Goal: Task Accomplishment & Management: Use online tool/utility

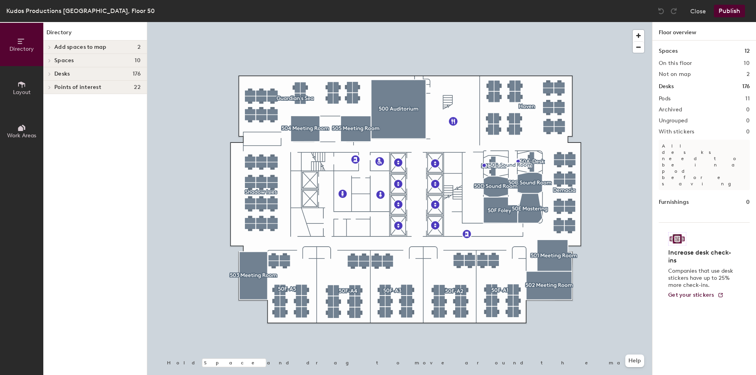
click at [64, 71] on span "Desks" at bounding box center [61, 74] width 15 height 6
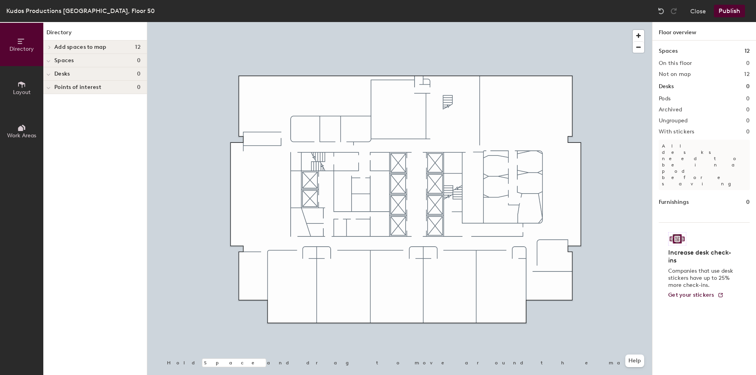
click at [724, 9] on button "Publish" at bounding box center [729, 11] width 31 height 13
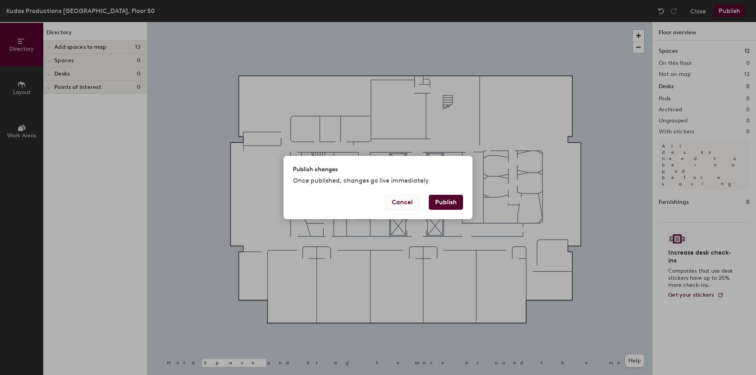
click at [405, 205] on button "Cancel" at bounding box center [402, 202] width 34 height 15
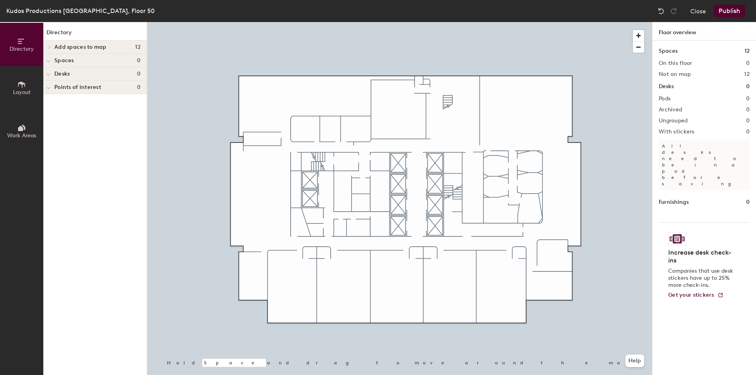
click at [21, 95] on button "Layout" at bounding box center [21, 87] width 43 height 43
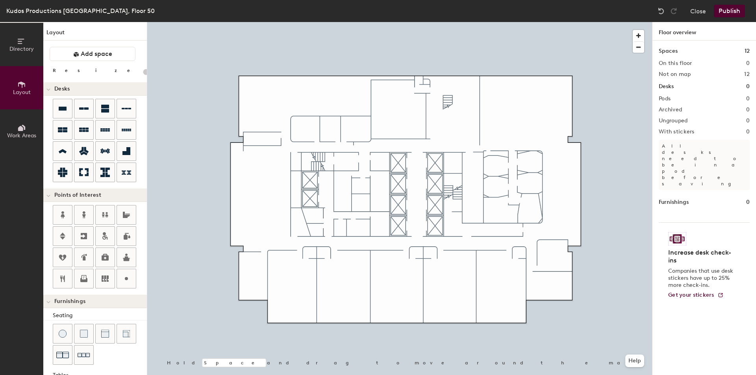
click at [23, 126] on icon at bounding box center [24, 127] width 4 height 5
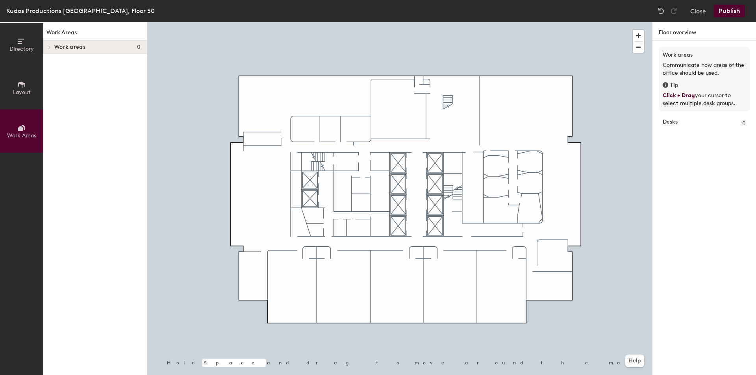
click at [20, 86] on icon at bounding box center [21, 84] width 9 height 9
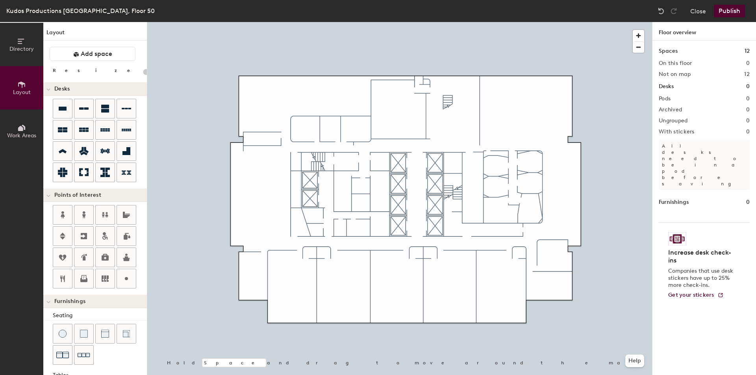
click at [22, 37] on icon at bounding box center [21, 41] width 9 height 9
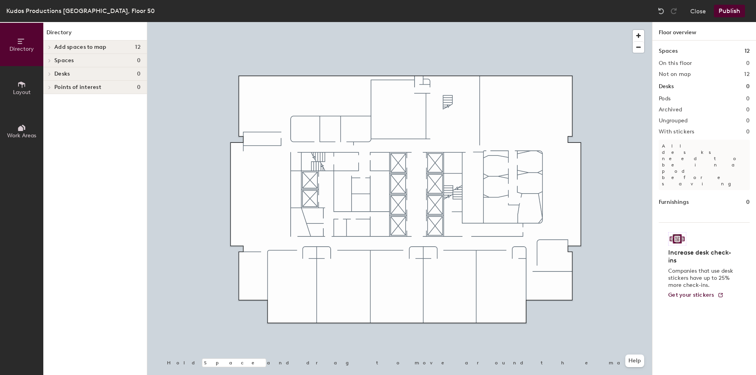
click at [731, 12] on button "Publish" at bounding box center [729, 11] width 31 height 13
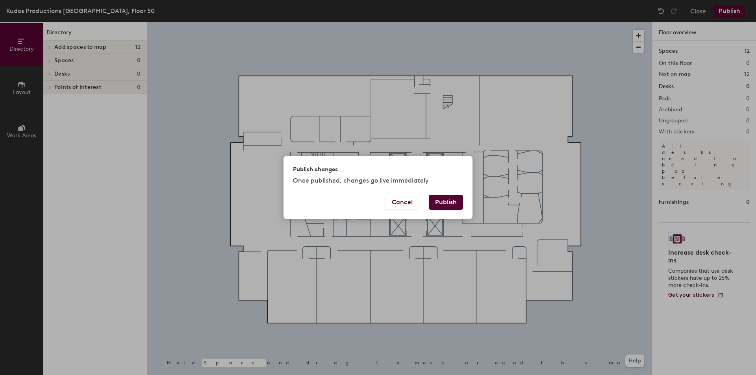
click at [443, 201] on button "Publish" at bounding box center [446, 202] width 34 height 15
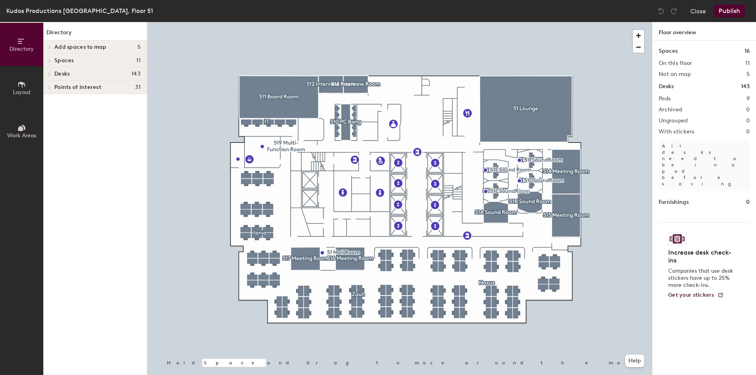
click at [85, 145] on div "Directory Add spaces to map 5 51C Sound Room 51D Sound Room 51E Sound Room 51F …" at bounding box center [95, 198] width 104 height 353
click at [705, 9] on button "Close" at bounding box center [698, 11] width 16 height 13
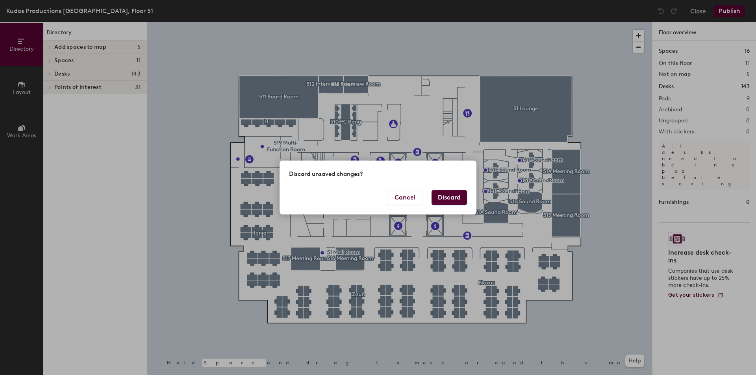
click at [445, 197] on button "Discard" at bounding box center [449, 197] width 35 height 15
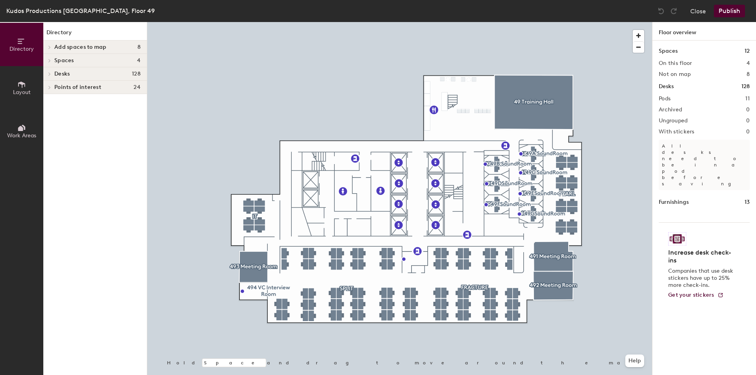
click at [195, 22] on div at bounding box center [399, 22] width 505 height 0
click at [689, 13] on div "Close Publish" at bounding box center [702, 11] width 95 height 13
click at [695, 11] on button "Close" at bounding box center [698, 11] width 16 height 13
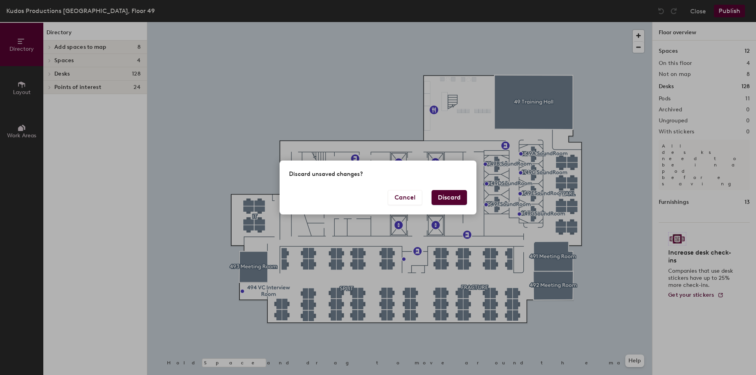
drag, startPoint x: 448, startPoint y: 197, endPoint x: 488, endPoint y: 194, distance: 40.3
click at [446, 198] on button "Discard" at bounding box center [449, 197] width 35 height 15
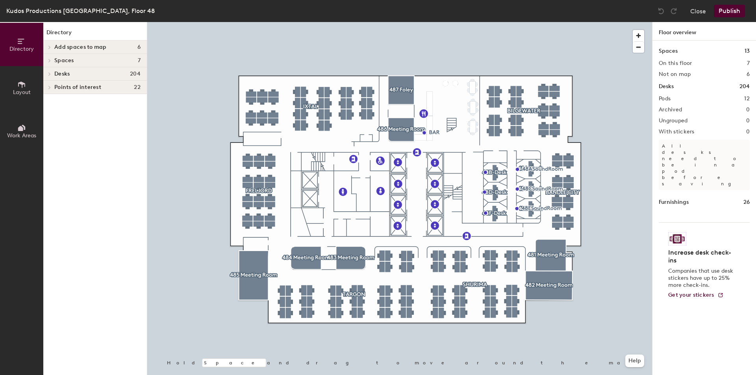
click at [550, 22] on div at bounding box center [399, 22] width 505 height 0
click at [700, 9] on button "Close" at bounding box center [698, 11] width 16 height 13
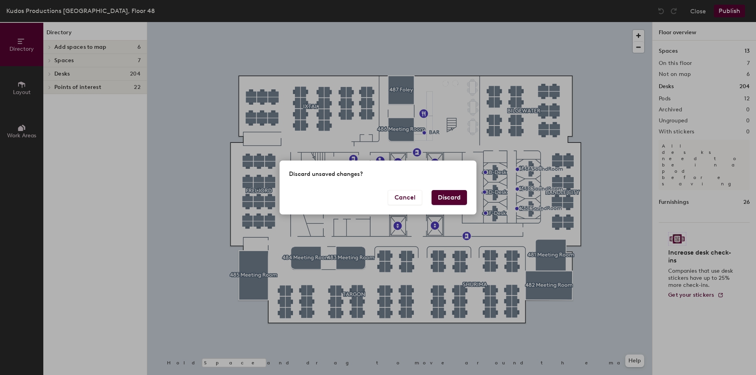
click at [456, 199] on button "Discard" at bounding box center [449, 197] width 35 height 15
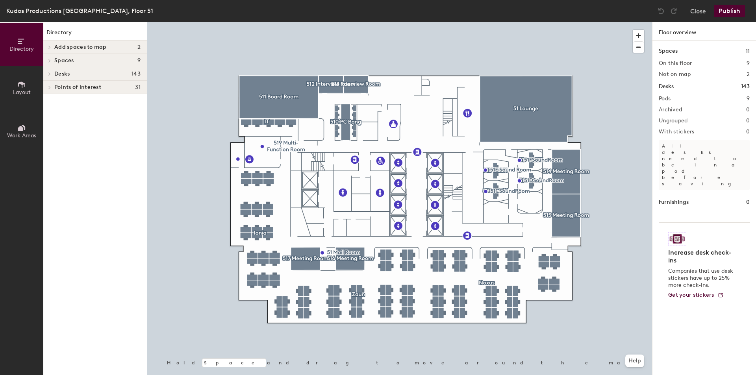
click at [51, 60] on icon at bounding box center [49, 61] width 3 height 4
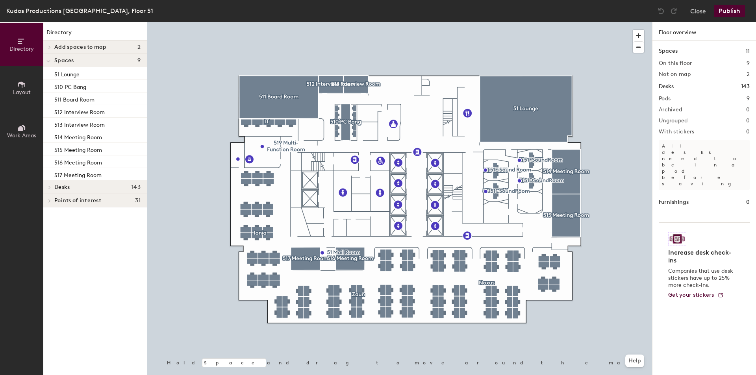
click at [50, 47] on icon at bounding box center [50, 47] width 2 height 3
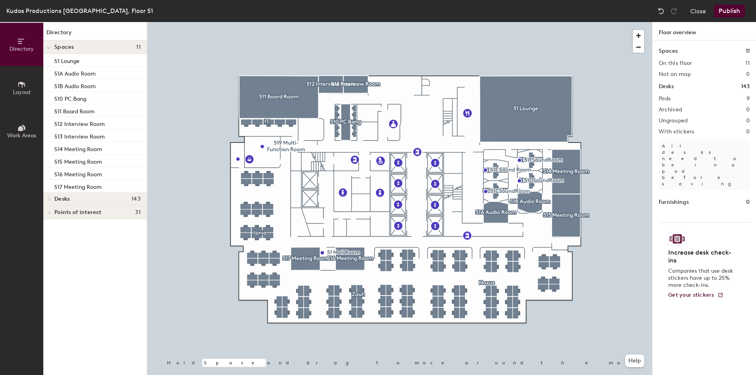
click at [719, 12] on button "Publish" at bounding box center [729, 11] width 31 height 13
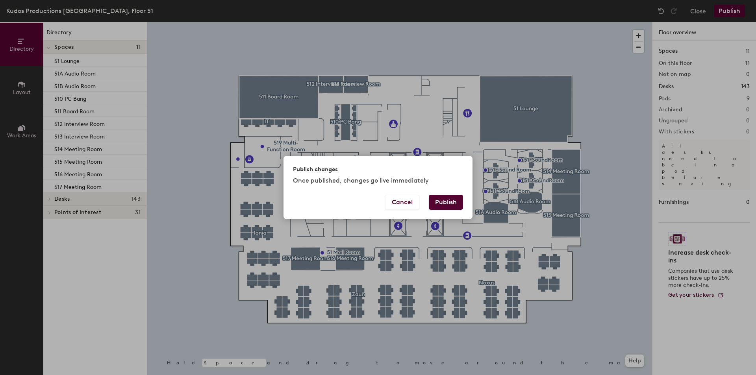
click at [443, 204] on button "Publish" at bounding box center [446, 202] width 34 height 15
